Goal: Task Accomplishment & Management: Use online tool/utility

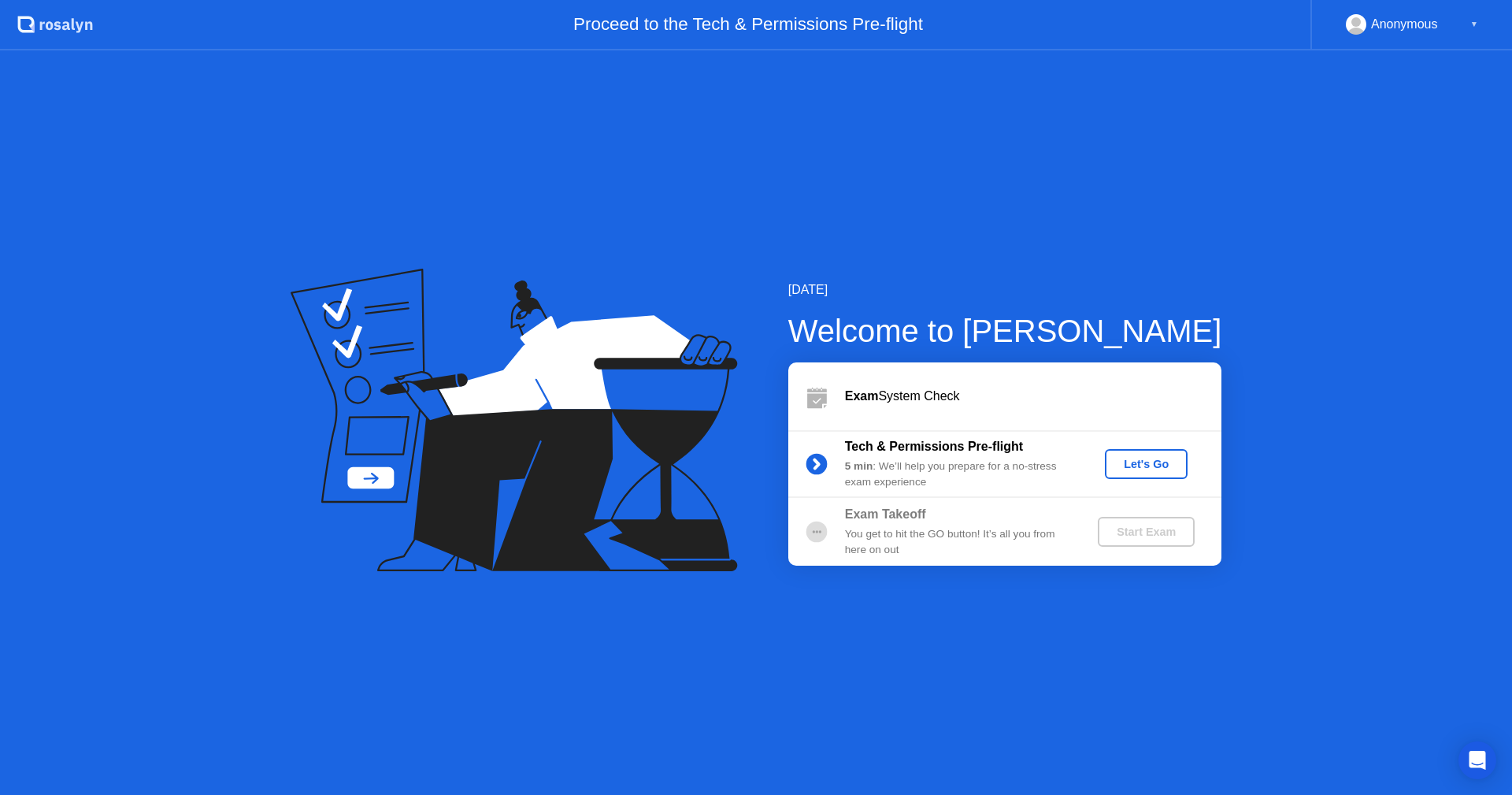
click at [1126, 470] on div "Let's Go" at bounding box center [1146, 463] width 70 height 12
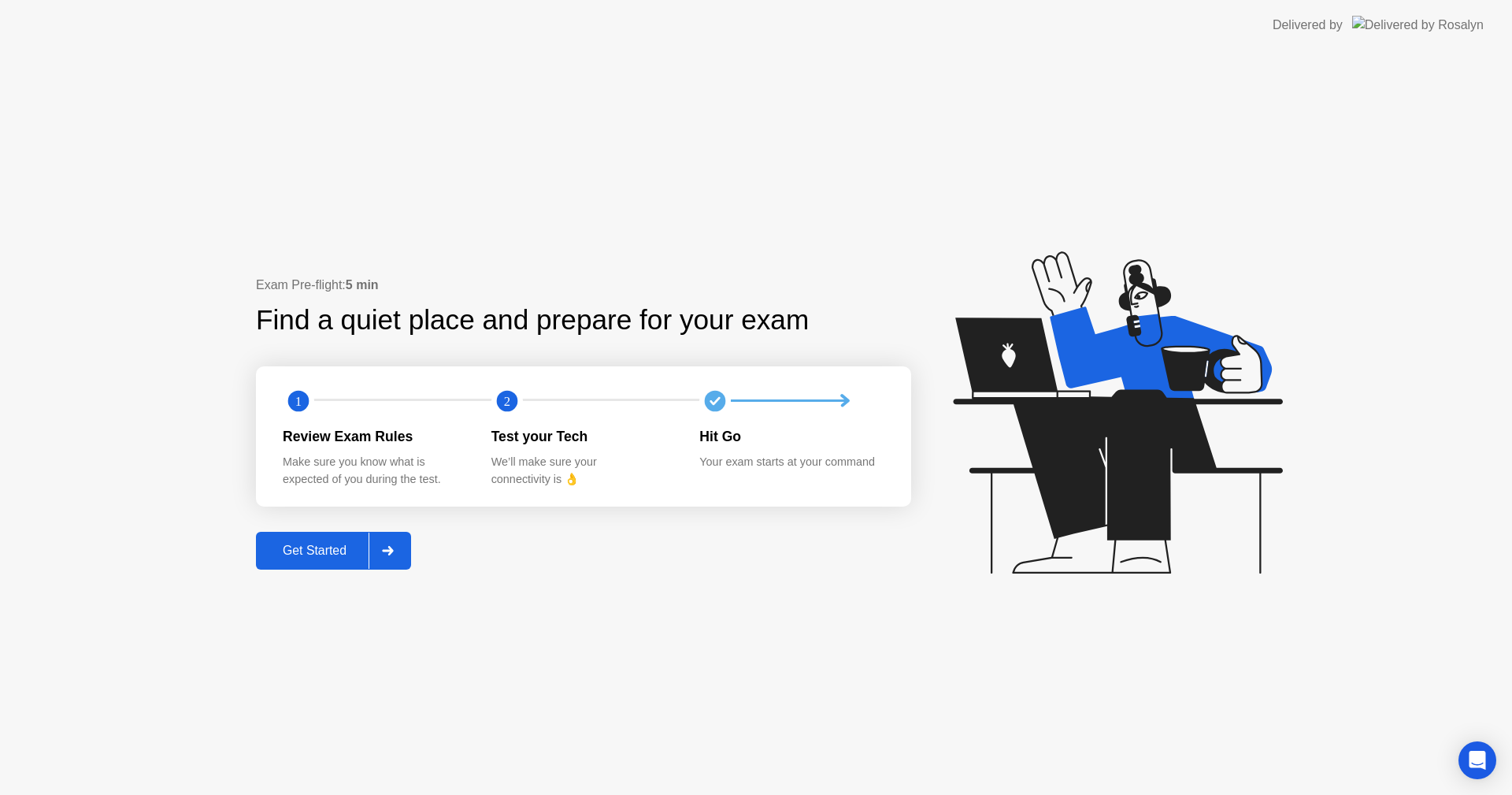
click at [290, 553] on div "Get Started" at bounding box center [314, 550] width 108 height 14
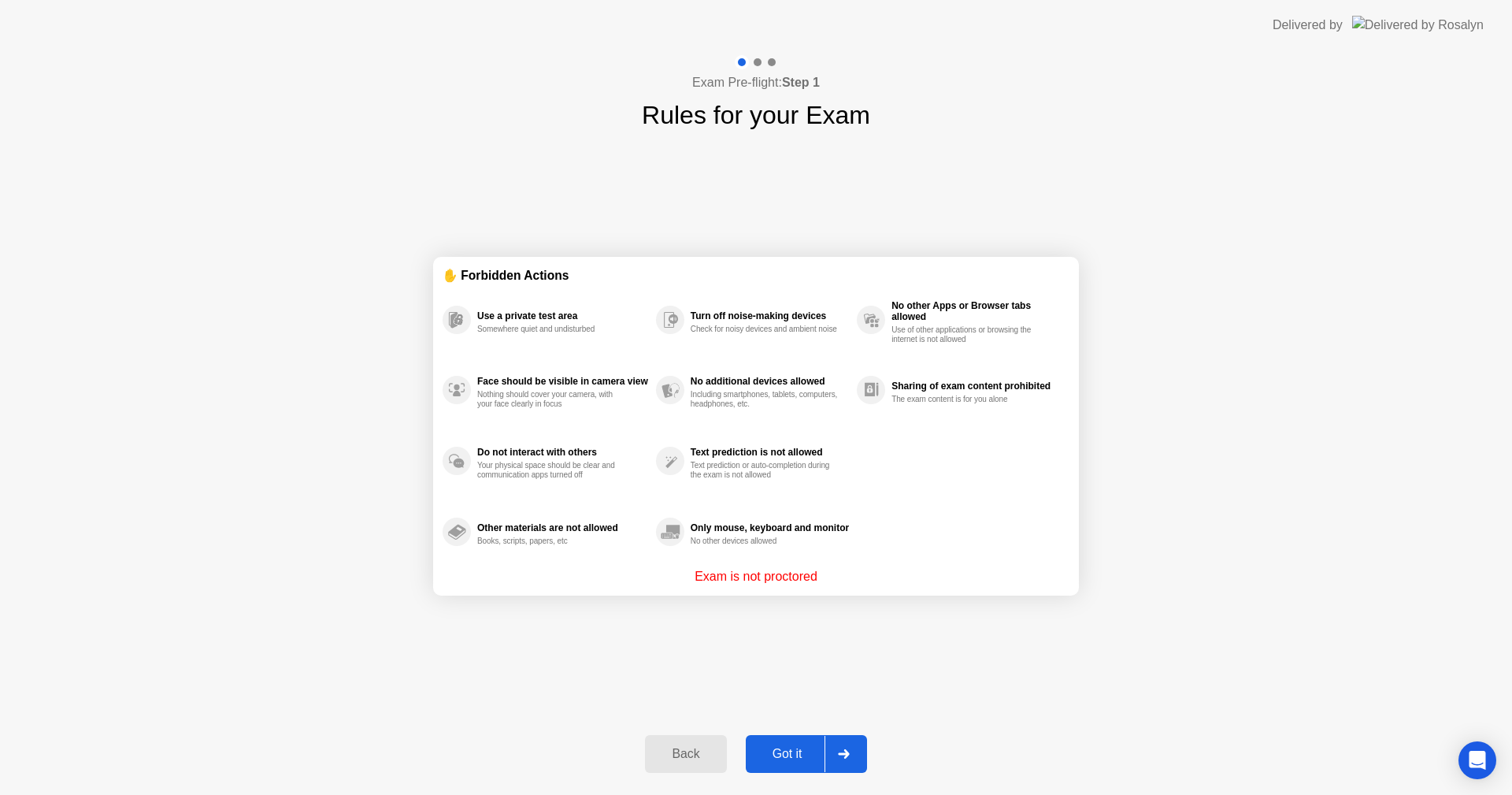
click at [777, 757] on div "Got it" at bounding box center [787, 754] width 74 height 14
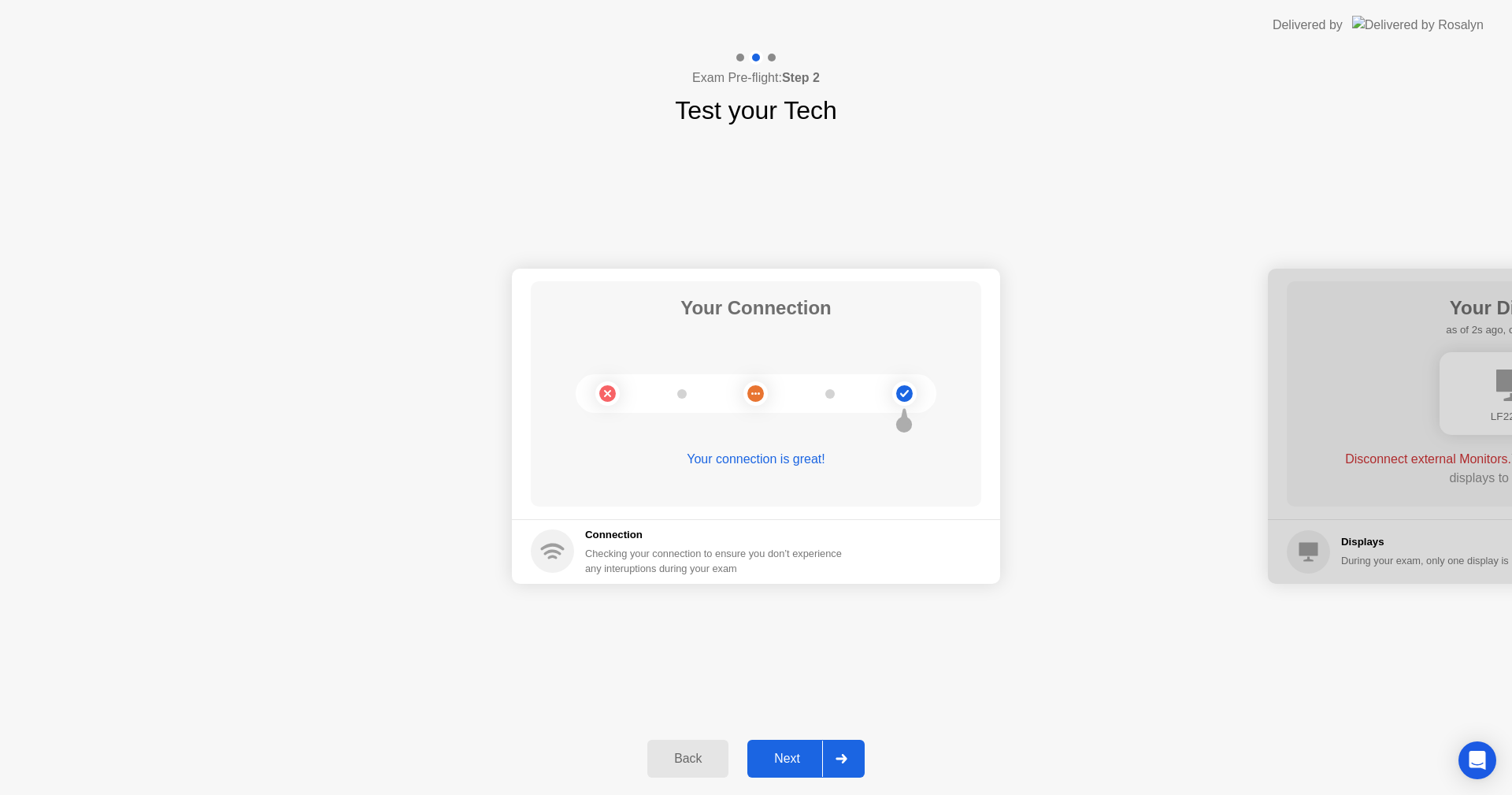
click at [776, 753] on div "Next" at bounding box center [786, 758] width 70 height 14
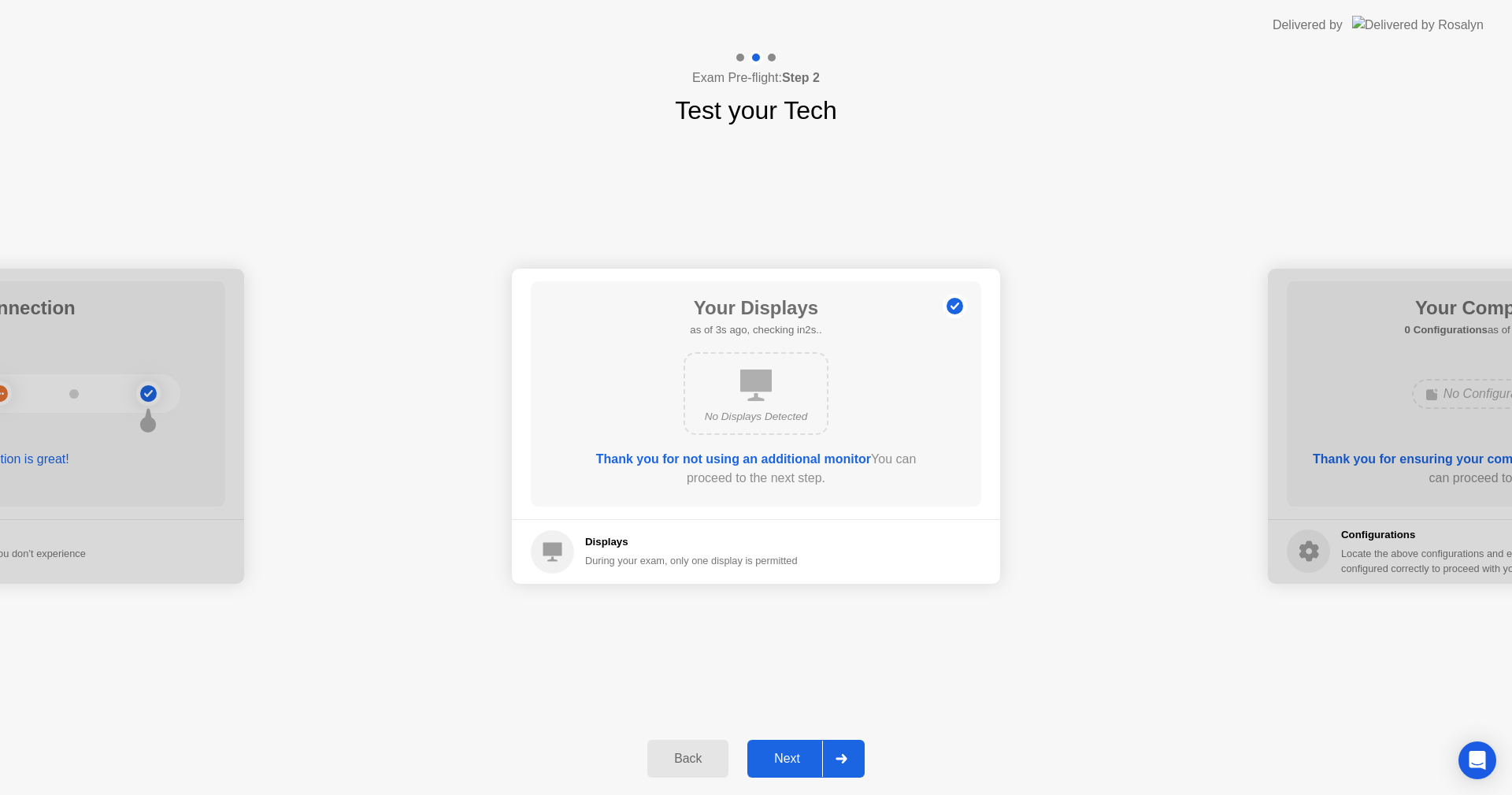
click at [795, 757] on div "Next" at bounding box center [786, 758] width 70 height 14
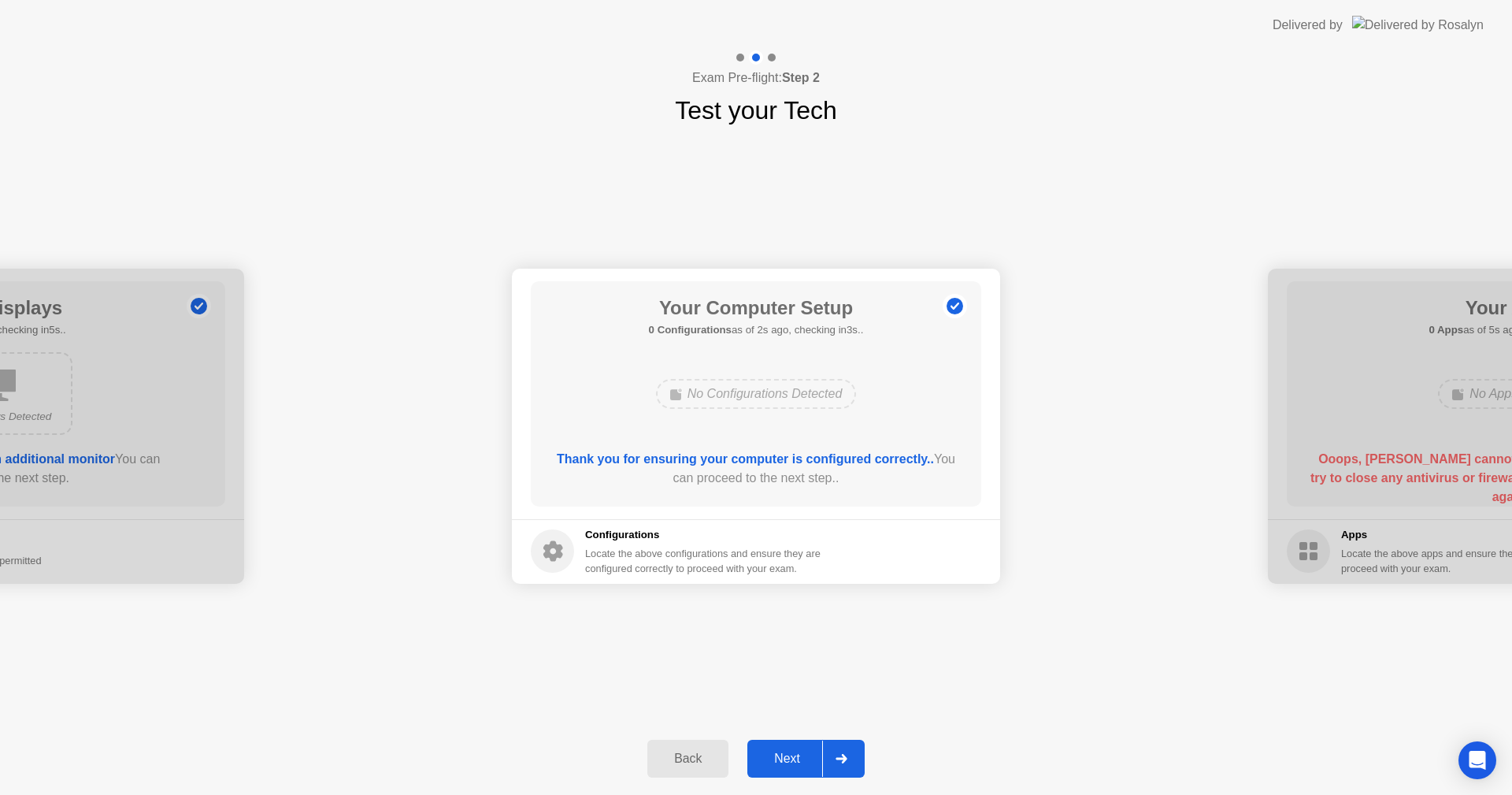
click at [787, 762] on div "Next" at bounding box center [786, 758] width 70 height 14
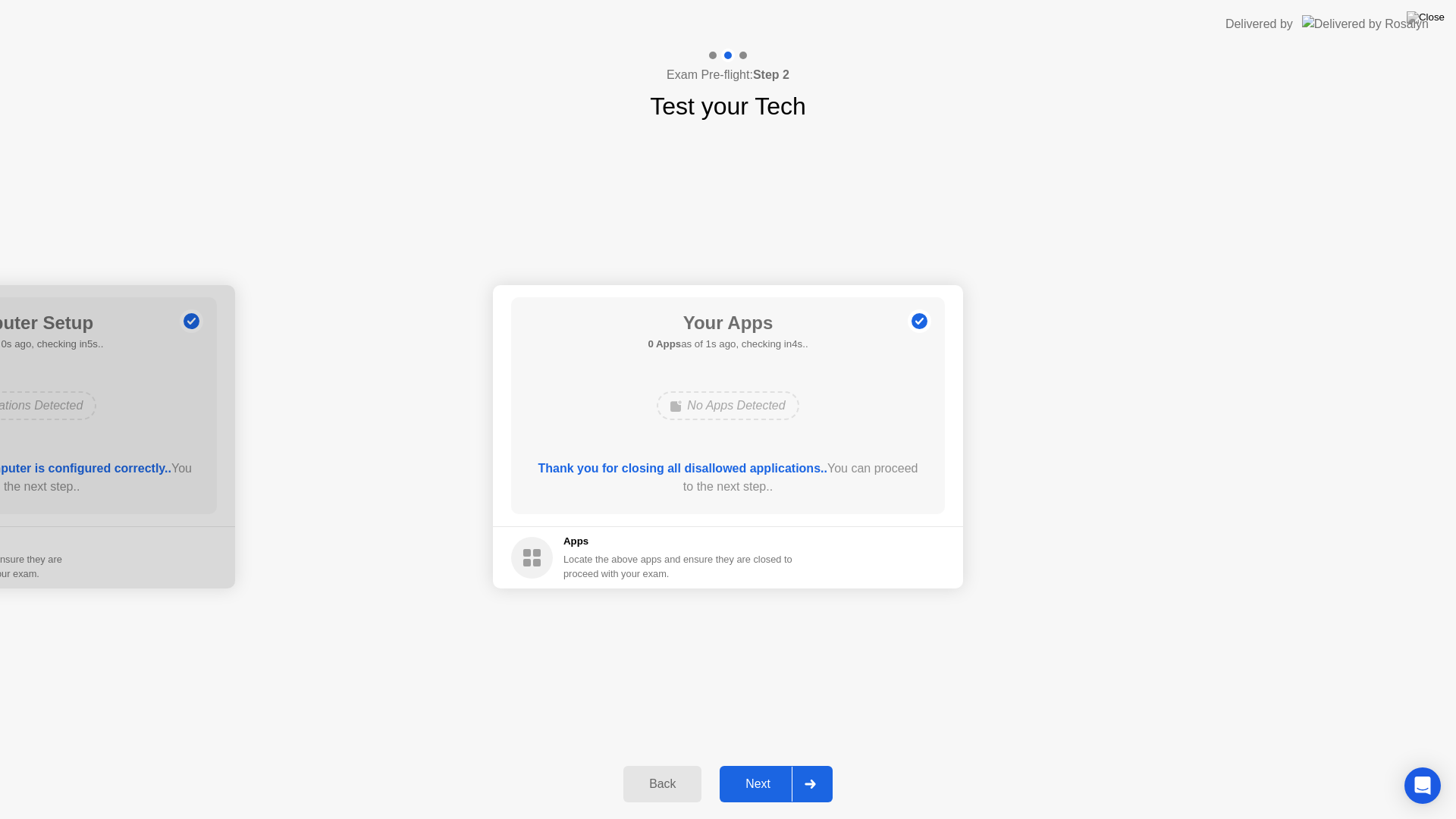
click at [1066, 644] on div "Your Connection Your connection is great! Connection Checking your connection t…" at bounding box center [728, 436] width 1456 height 625
click at [771, 764] on div "Next" at bounding box center [757, 784] width 68 height 14
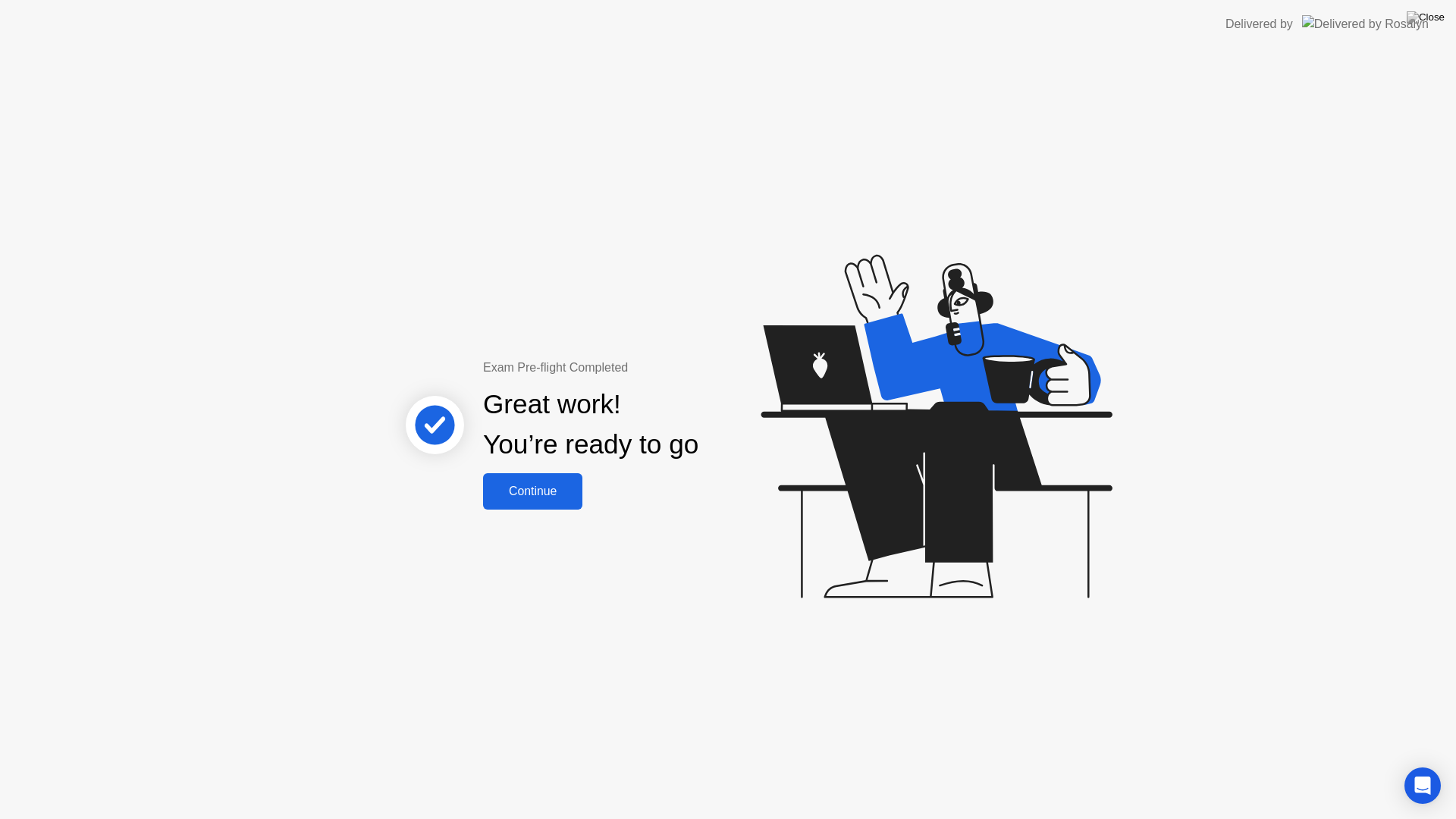
click at [546, 493] on div "Continue" at bounding box center [532, 490] width 90 height 14
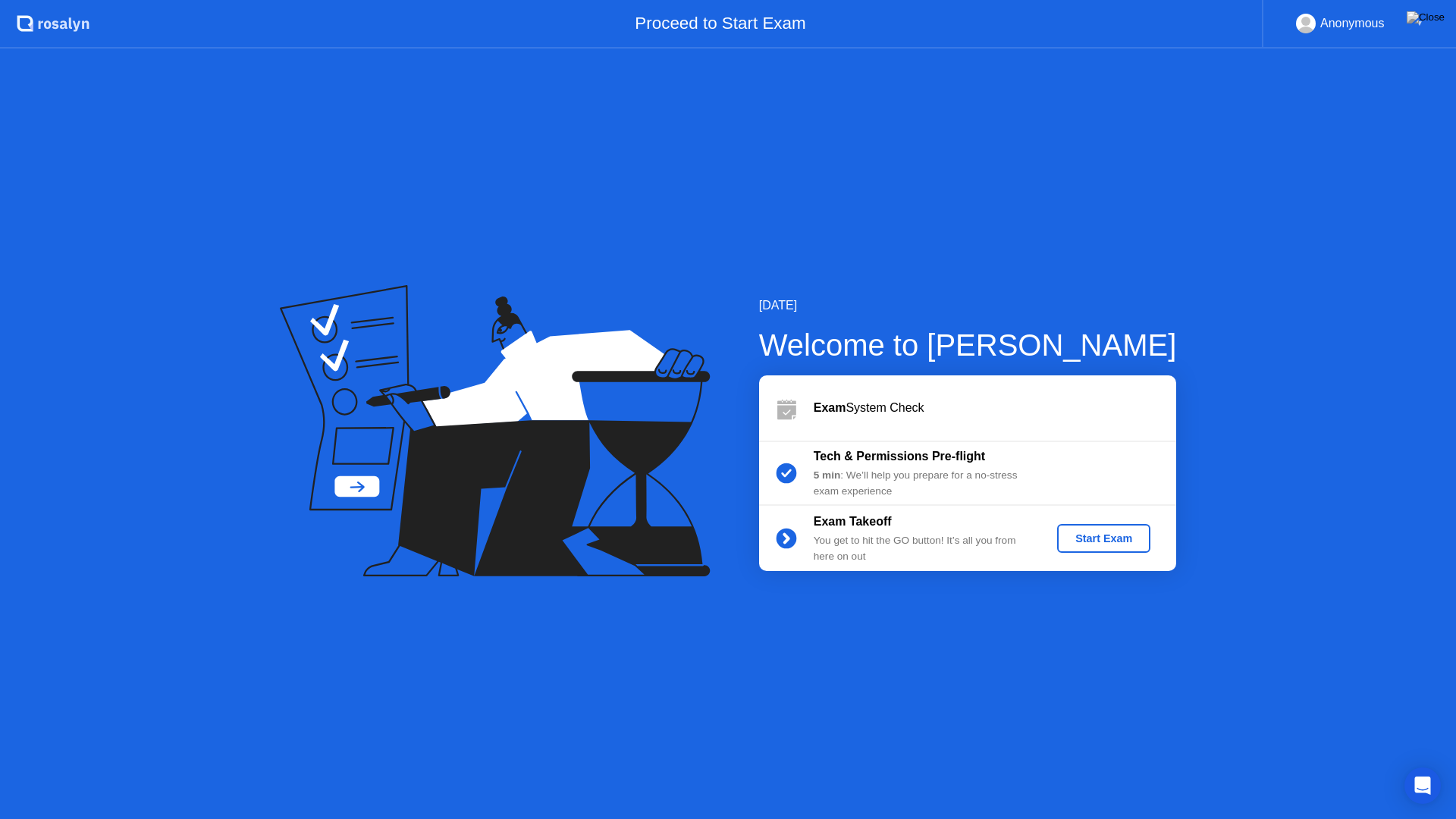
click at [1153, 665] on div "[DATE] Welcome to [PERSON_NAME] Exam System Check Tech & Permissions Pre-flight…" at bounding box center [728, 433] width 1456 height 770
click at [1088, 543] on div "Start Exam" at bounding box center [1104, 538] width 81 height 12
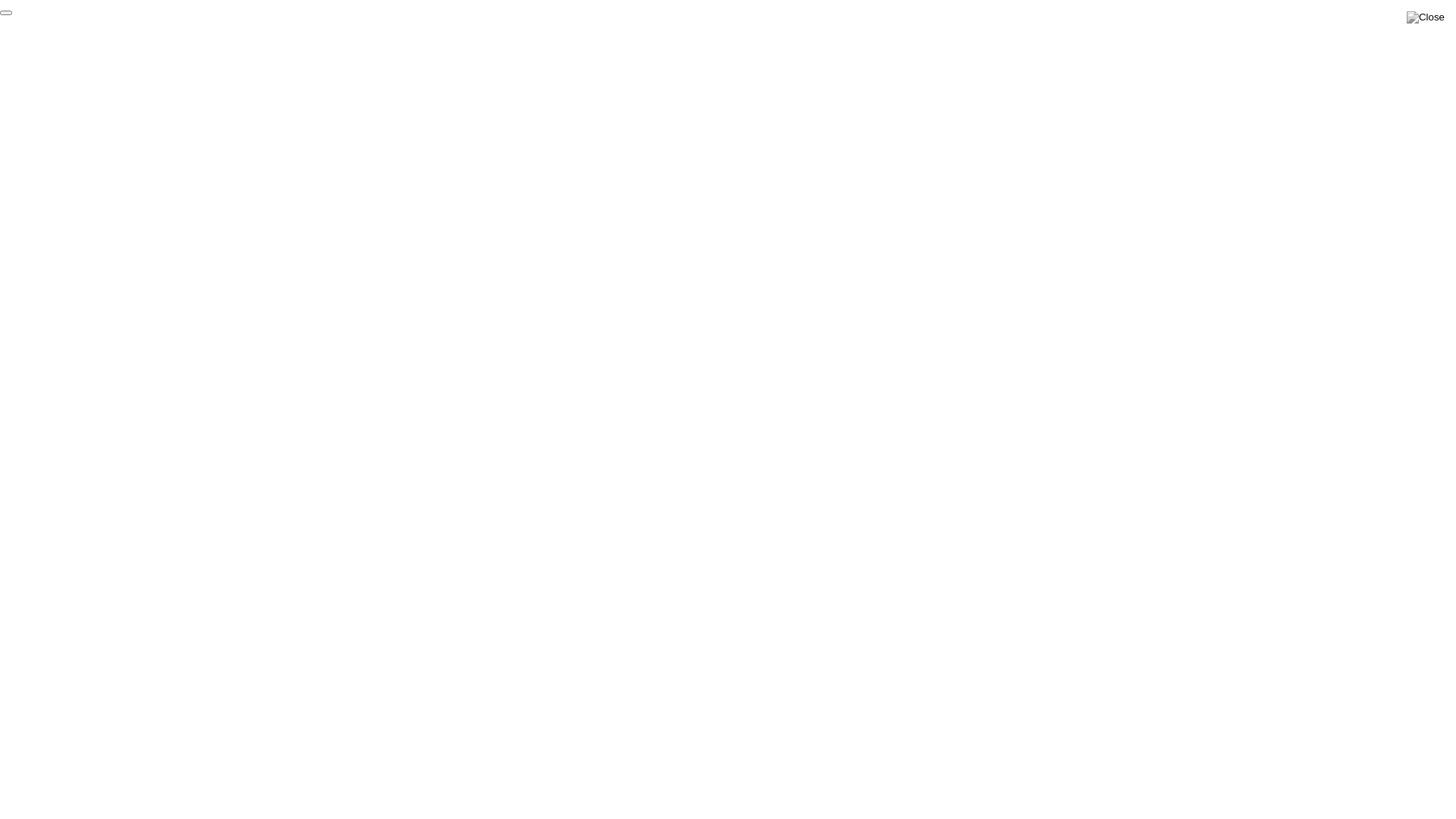
click div "End Proctoring Session"
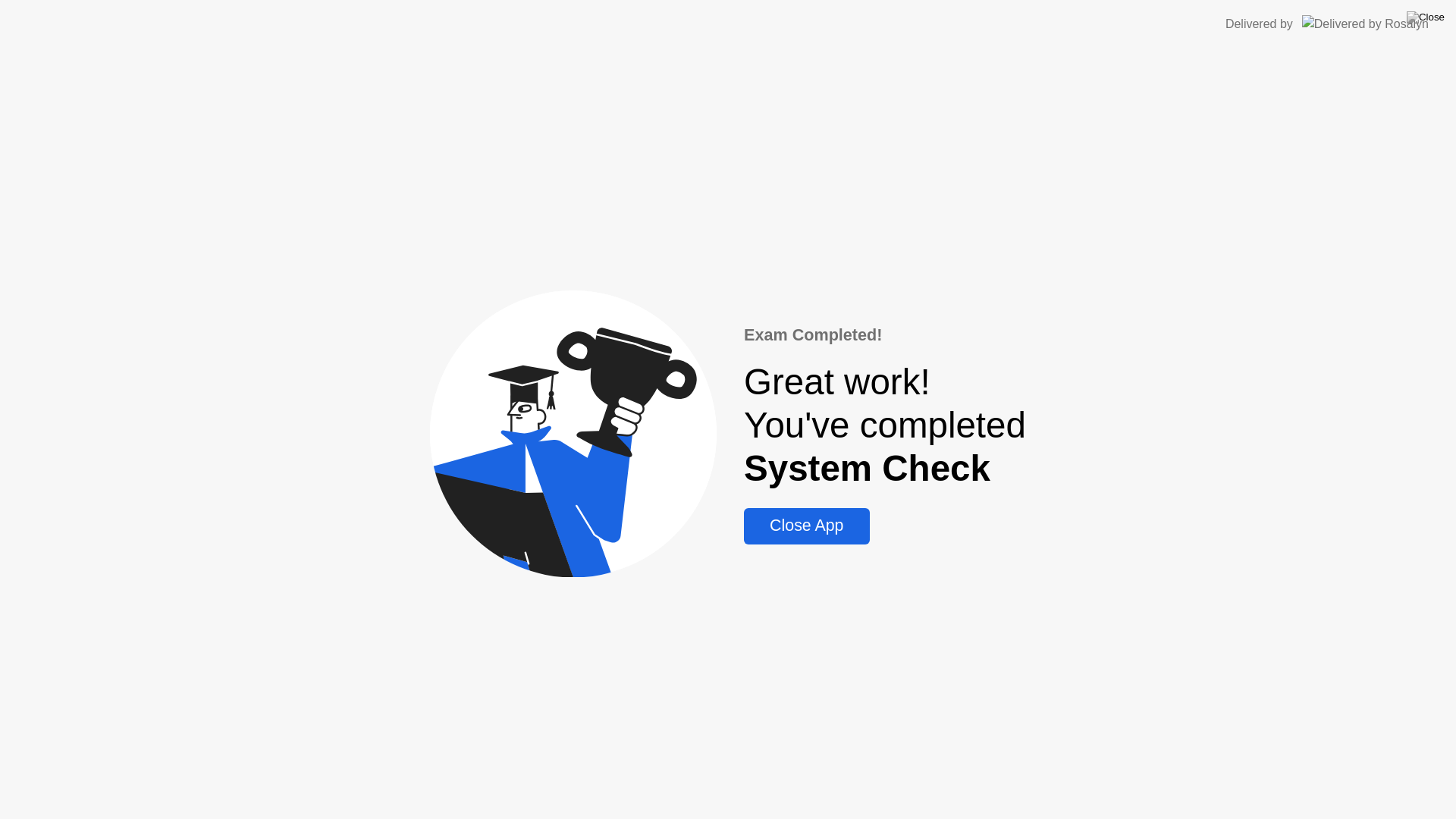
click at [819, 535] on div "Close App" at bounding box center [806, 526] width 116 height 19
